Goal: Check status: Check status

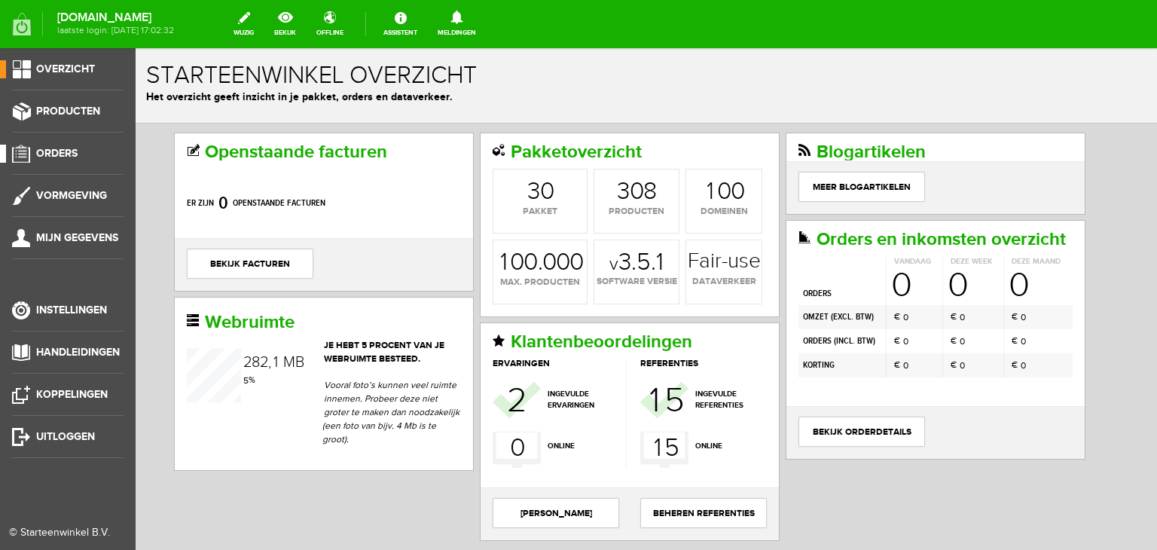
click at [50, 148] on span "Orders" at bounding box center [56, 153] width 41 height 13
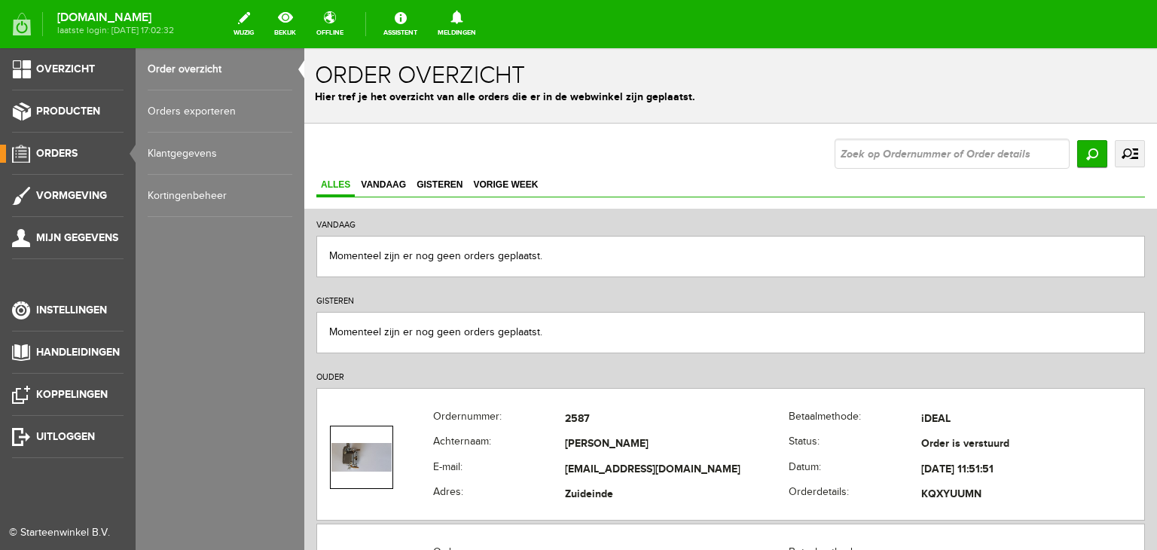
click at [185, 151] on link "Klantgegevens" at bounding box center [220, 154] width 145 height 42
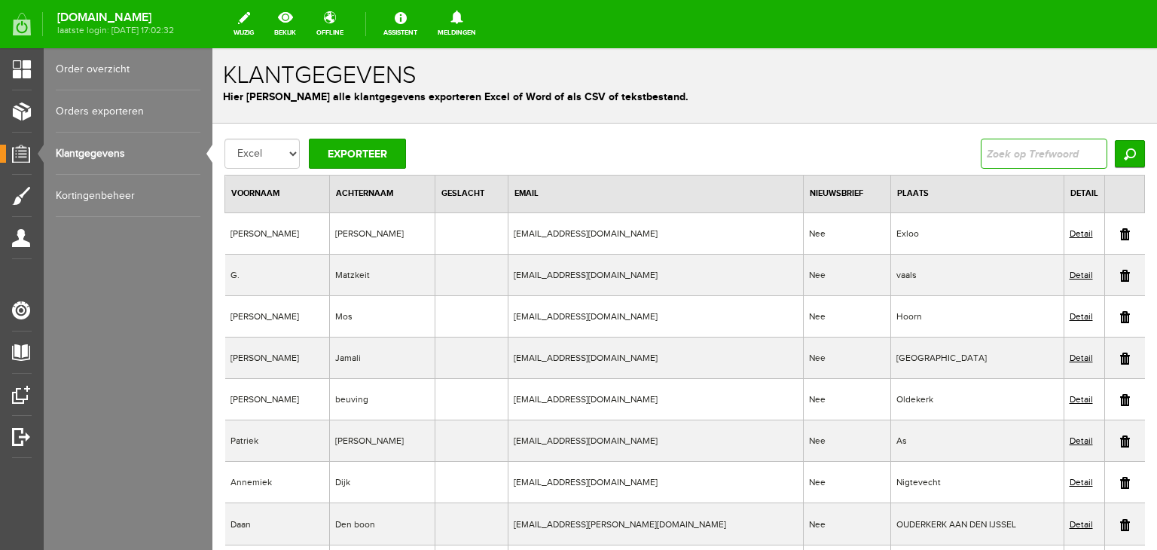
click at [980, 157] on input "text" at bounding box center [1043, 154] width 127 height 30
type input "berkvens"
click at [1114, 140] on input "Zoeken" at bounding box center [1129, 153] width 30 height 27
click at [1114, 154] on input "Zoeken" at bounding box center [1129, 153] width 30 height 27
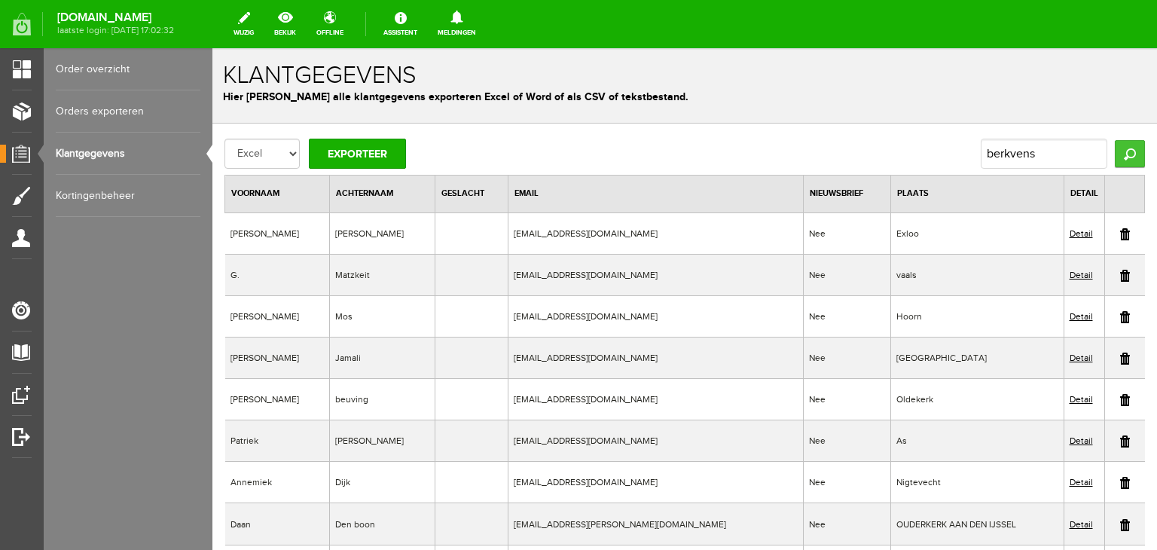
click at [1117, 154] on input "Zoeken" at bounding box center [1129, 153] width 30 height 27
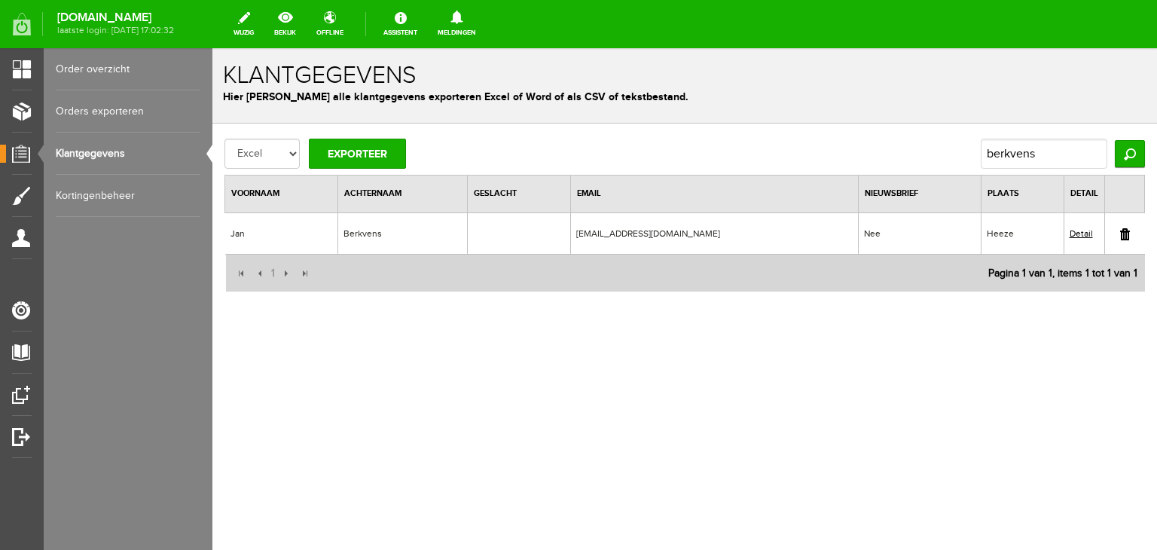
click at [1081, 234] on link "Detail" at bounding box center [1080, 233] width 23 height 11
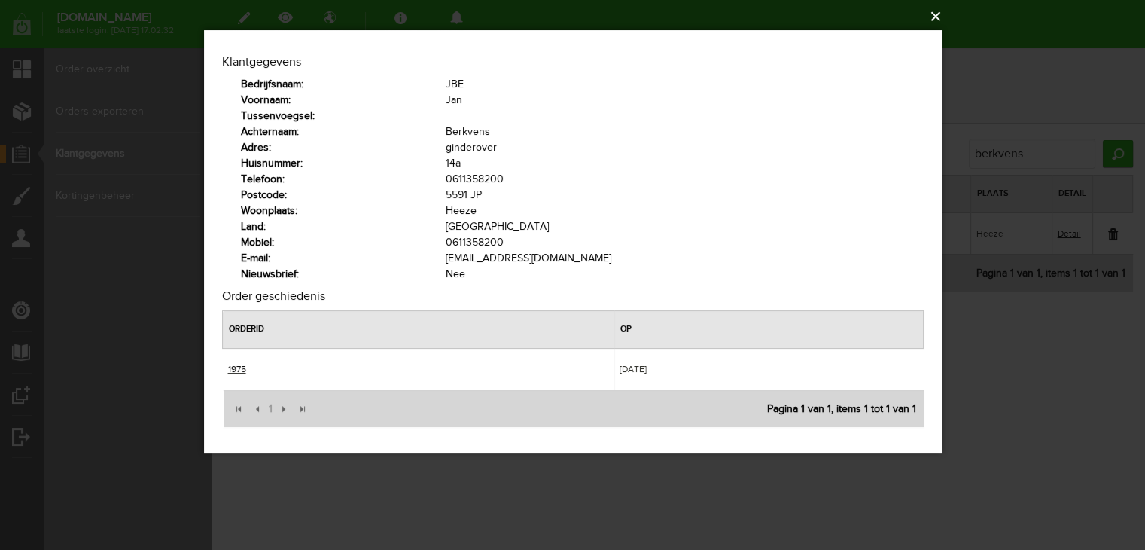
click at [936, 16] on button "×" at bounding box center [578, 16] width 738 height 33
